Goal: Task Accomplishment & Management: Use online tool/utility

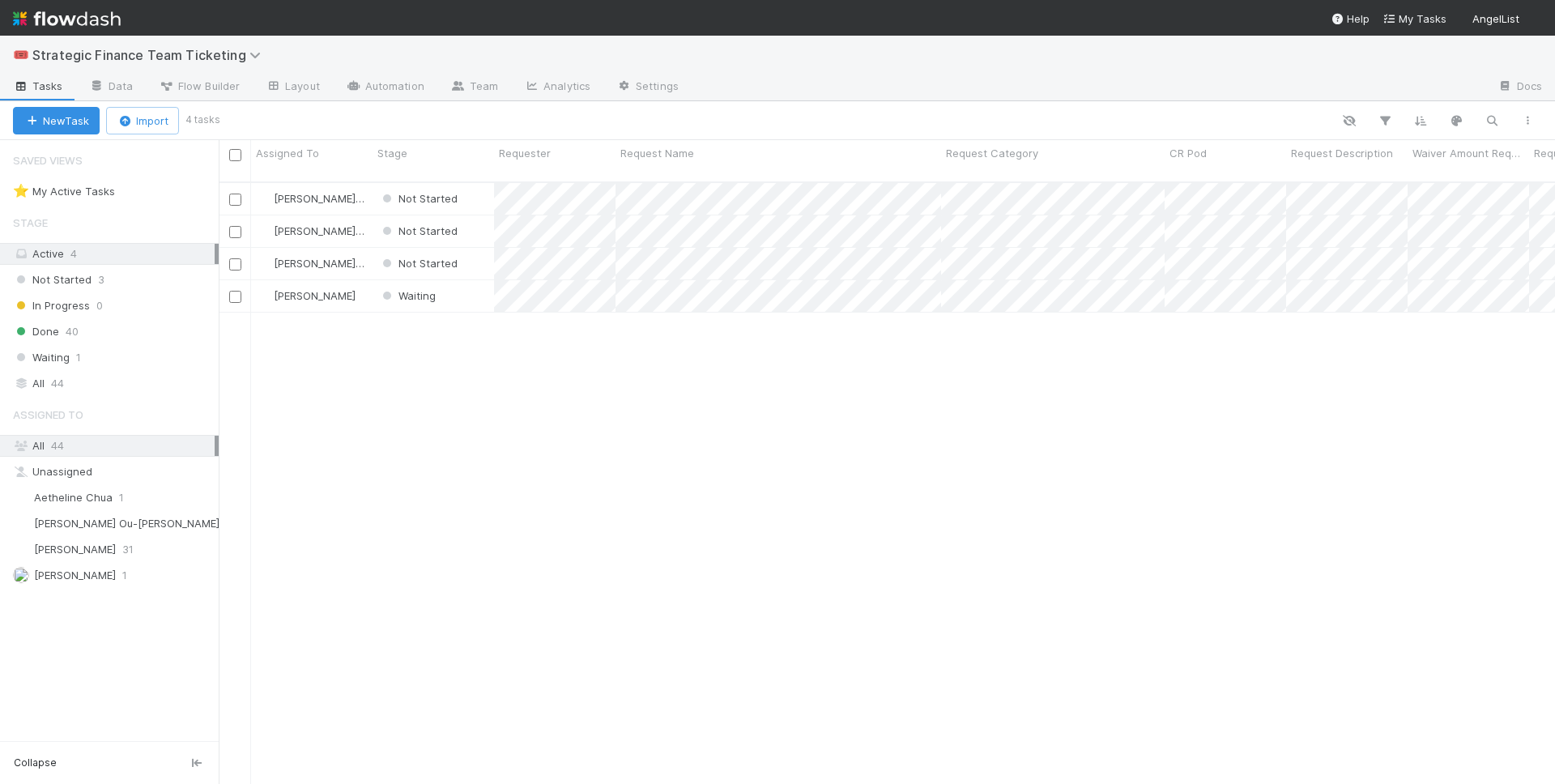
scroll to position [615, 1336]
click at [80, 330] on div "Done 40" at bounding box center [115, 331] width 205 height 20
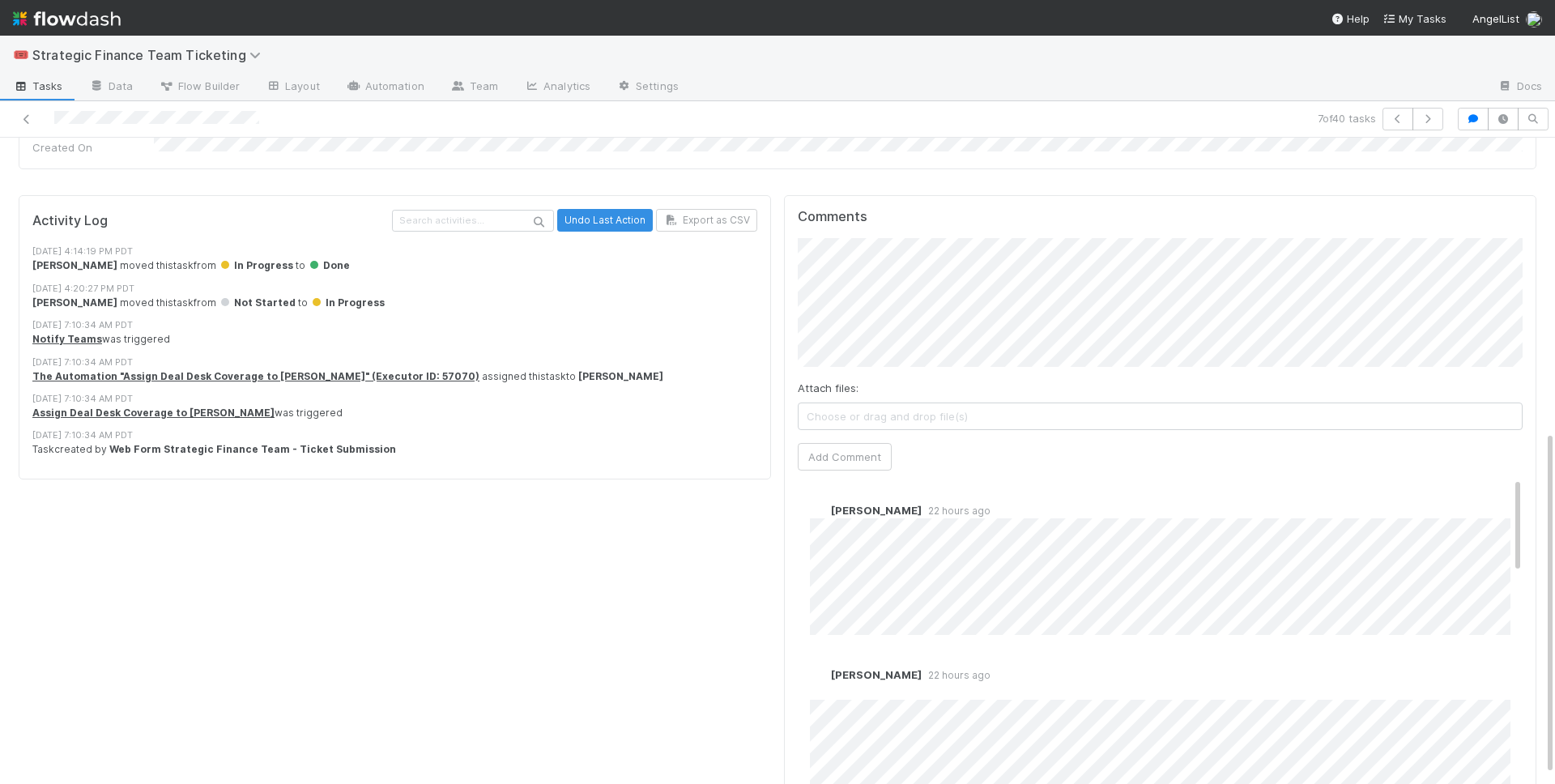
scroll to position [551, 0]
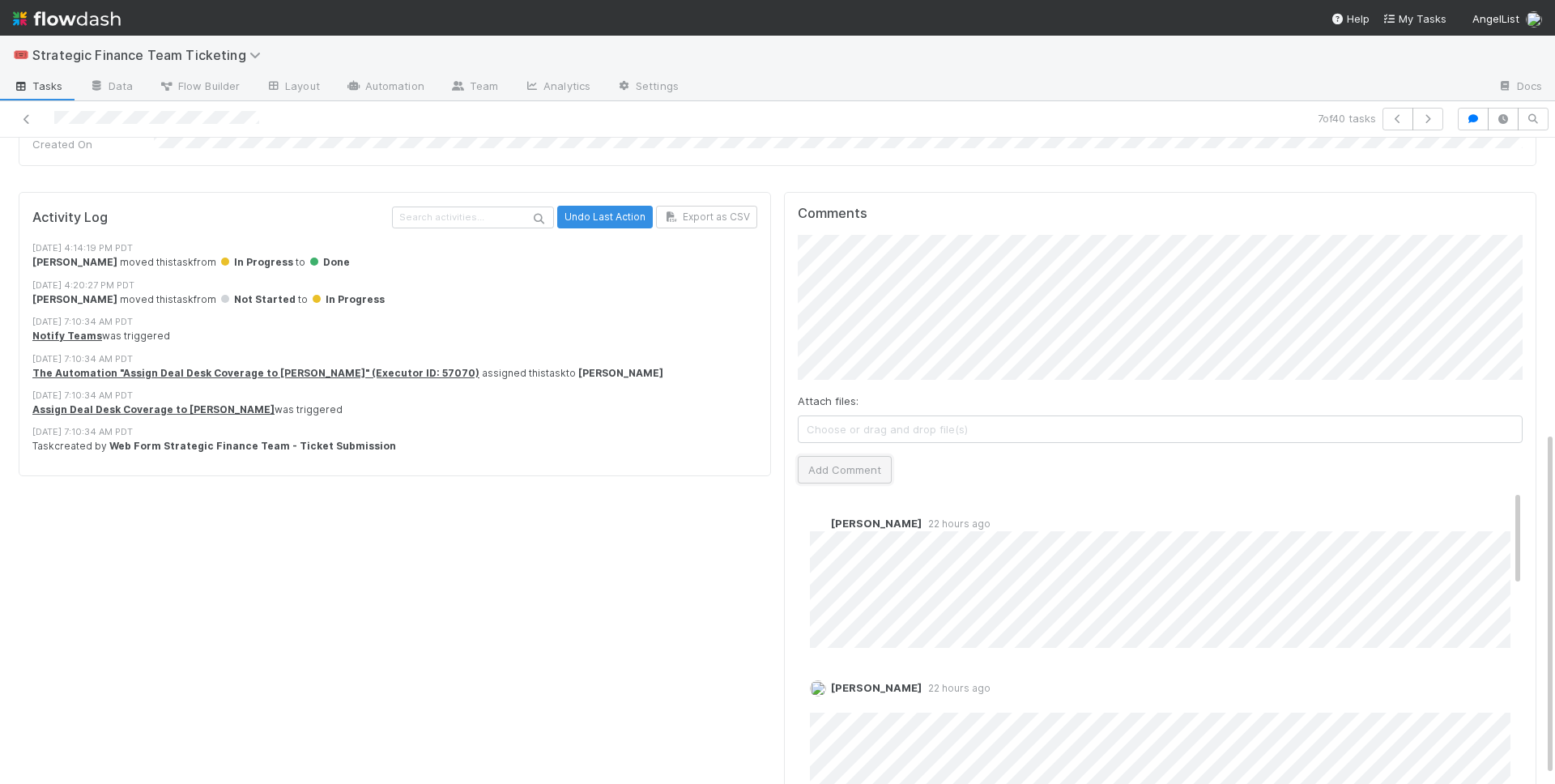
click at [776, 456] on button "Add Comment" at bounding box center [845, 470] width 94 height 28
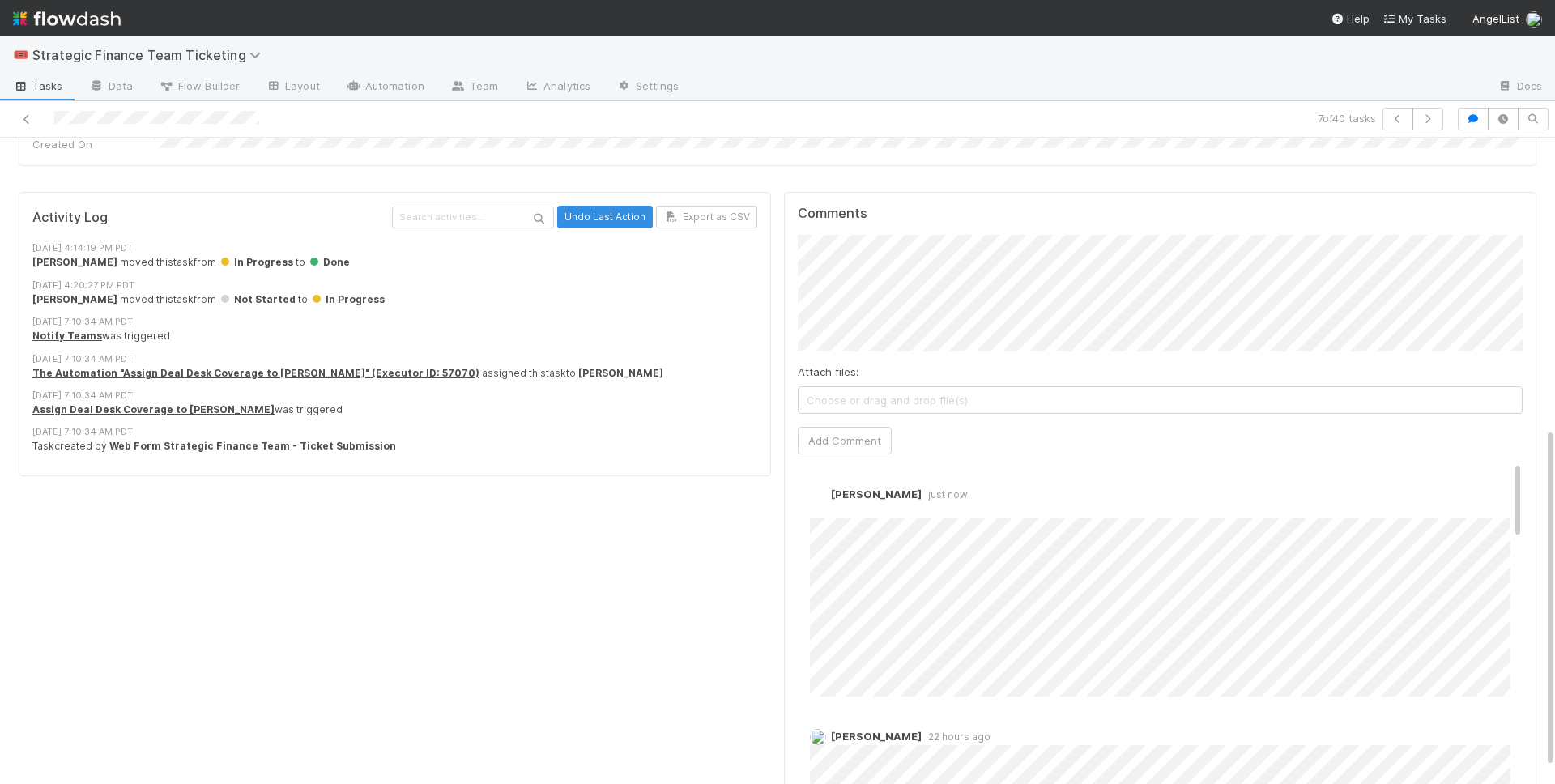
scroll to position [553, 0]
click at [31, 122] on icon at bounding box center [26, 120] width 16 height 10
